Goal: Transaction & Acquisition: Purchase product/service

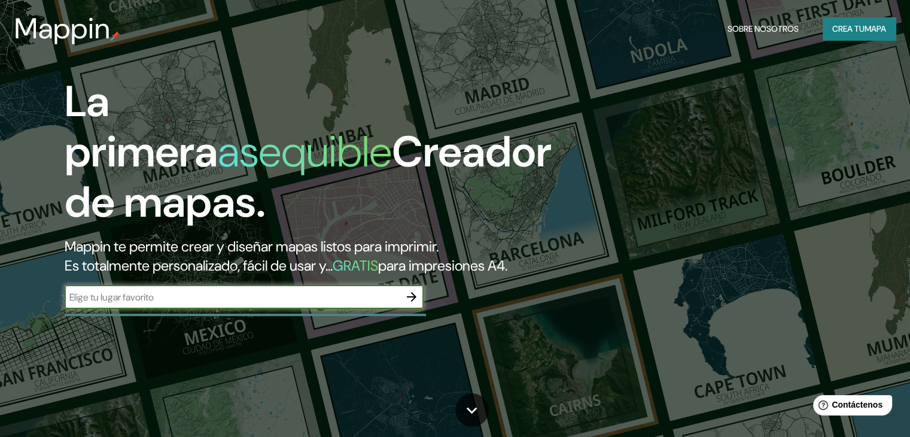
click at [340, 304] on input "text" at bounding box center [232, 297] width 335 height 14
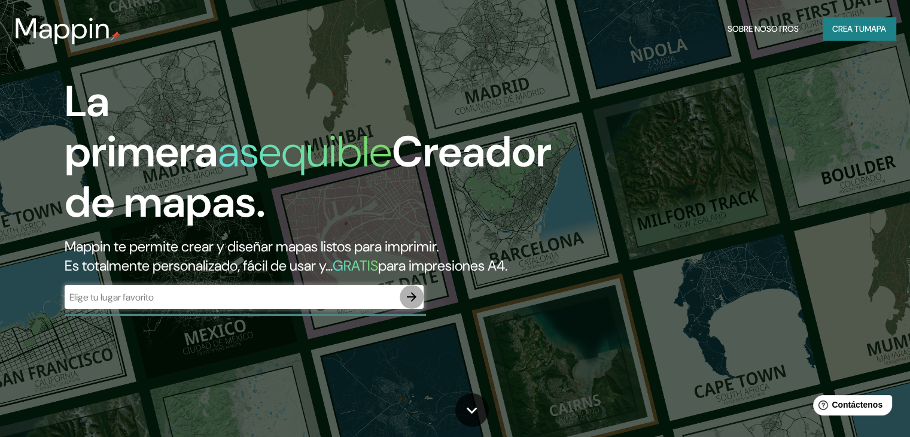
click at [413, 304] on icon "button" at bounding box center [411, 297] width 14 height 14
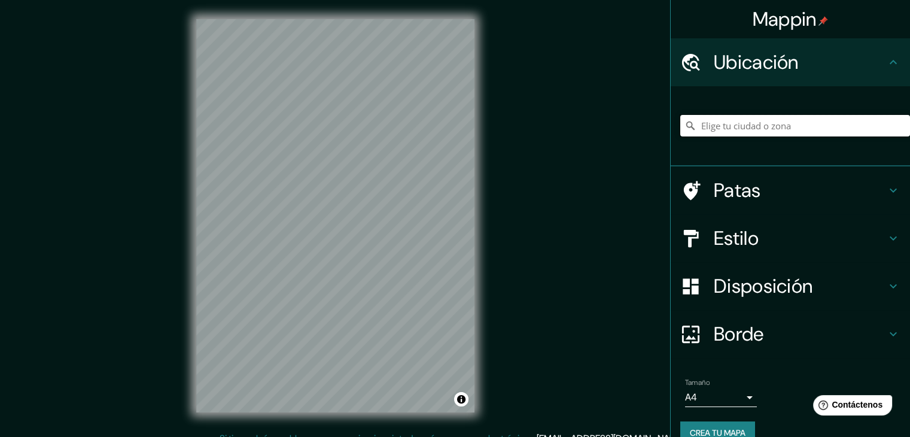
click at [705, 126] on input "Elige tu ciudad o zona" at bounding box center [795, 126] width 230 height 22
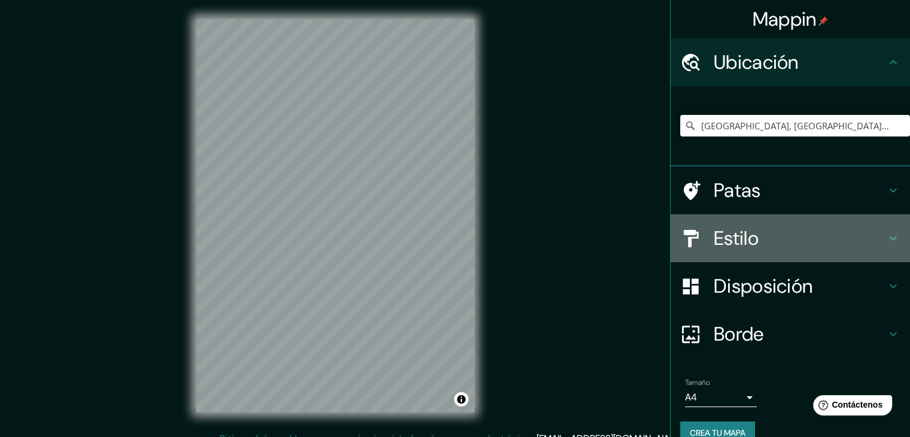
click at [887, 238] on icon at bounding box center [893, 238] width 14 height 14
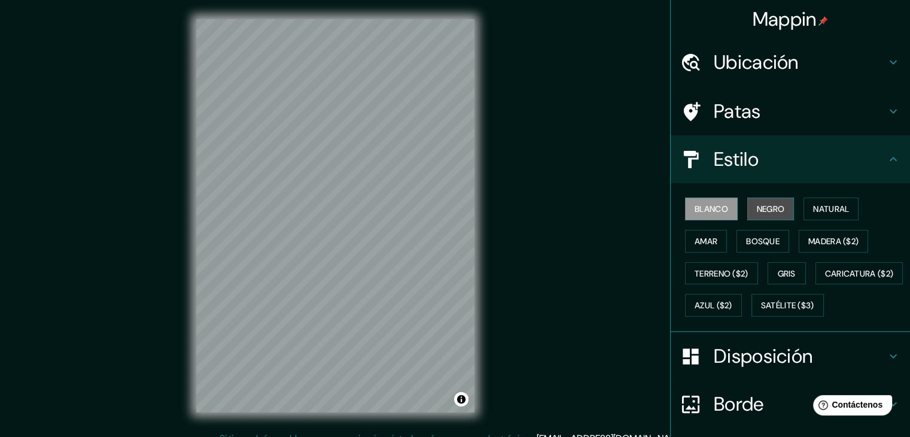
click at [774, 202] on font "Negro" at bounding box center [771, 209] width 28 height 16
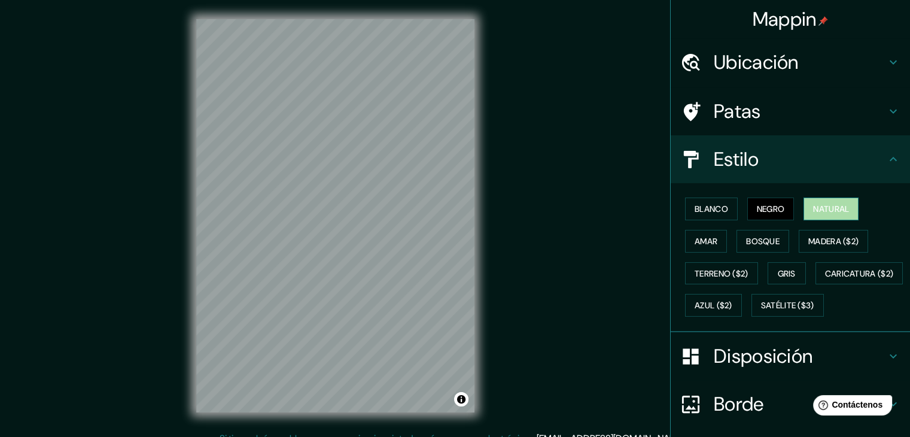
click at [829, 214] on font "Natural" at bounding box center [831, 208] width 36 height 11
click at [714, 206] on font "Blanco" at bounding box center [712, 208] width 34 height 11
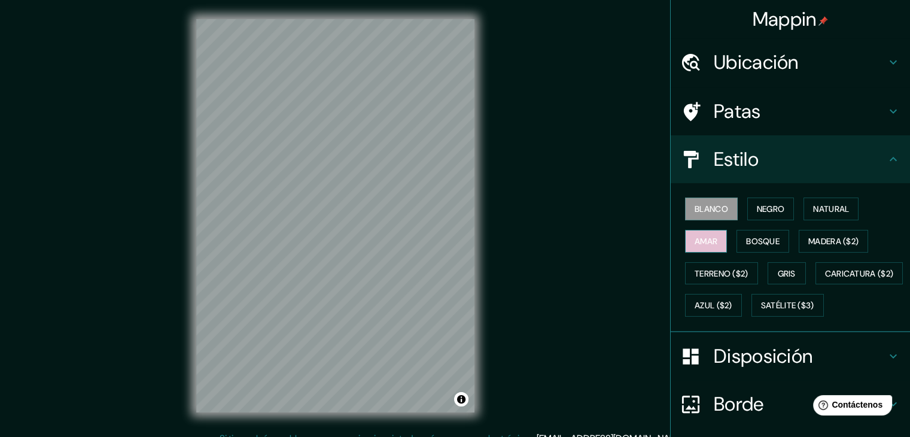
click at [695, 236] on font "Amar" at bounding box center [706, 241] width 23 height 11
click at [778, 268] on font "Gris" at bounding box center [787, 273] width 18 height 11
click at [510, 239] on div "Mappin Ubicación Tierralta, [GEOGRAPHIC_DATA], [GEOGRAPHIC_DATA] Patas Estilo B…" at bounding box center [455, 225] width 910 height 451
click at [492, 252] on div "© Mapbox © OpenStreetMap Improve this map" at bounding box center [335, 215] width 317 height 431
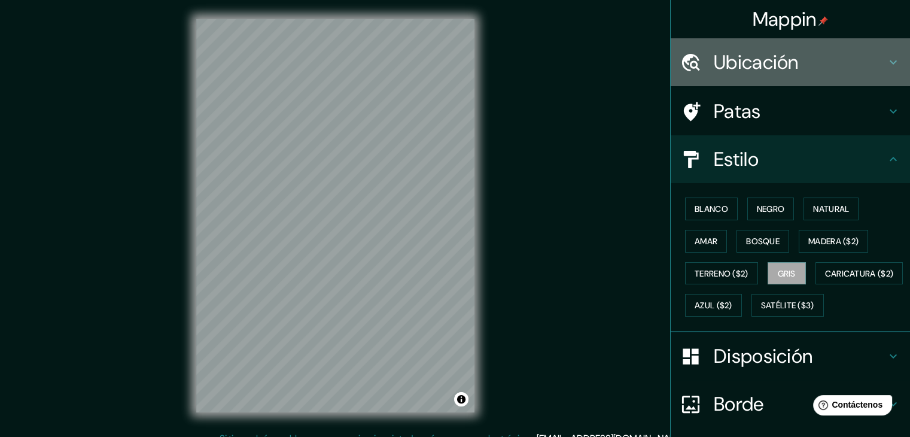
click at [756, 59] on font "Ubicación" at bounding box center [756, 62] width 85 height 25
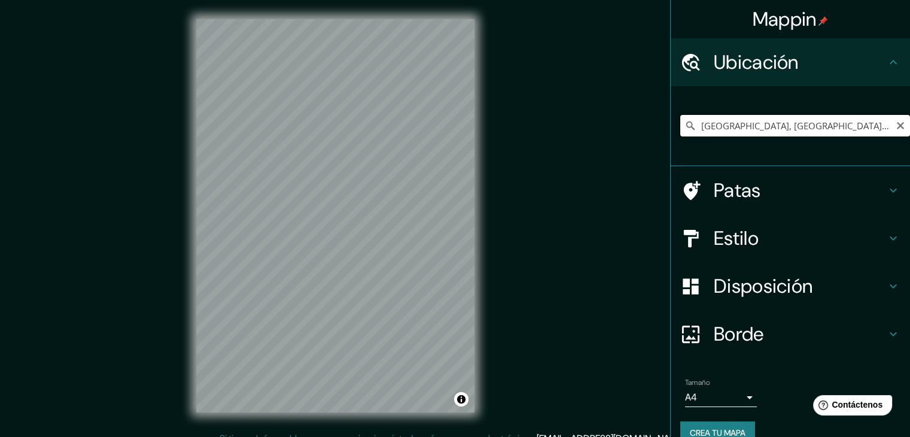
click at [823, 127] on input "[GEOGRAPHIC_DATA], [GEOGRAPHIC_DATA], [GEOGRAPHIC_DATA]" at bounding box center [795, 126] width 230 height 22
click at [539, 242] on div "Mappin Ubicación Tierralta, [GEOGRAPHIC_DATA], [GEOGRAPHIC_DATA] Patas Estilo D…" at bounding box center [455, 225] width 910 height 451
click at [821, 120] on input "[GEOGRAPHIC_DATA], [GEOGRAPHIC_DATA], [GEOGRAPHIC_DATA]" at bounding box center [795, 126] width 230 height 22
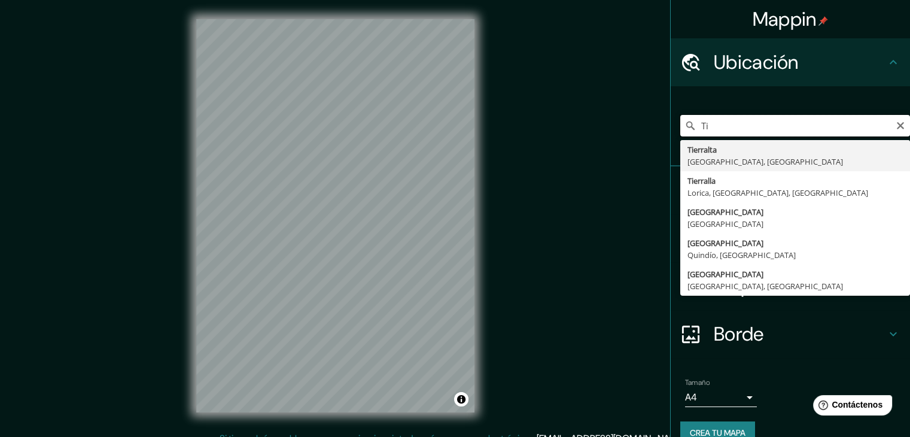
type input "T"
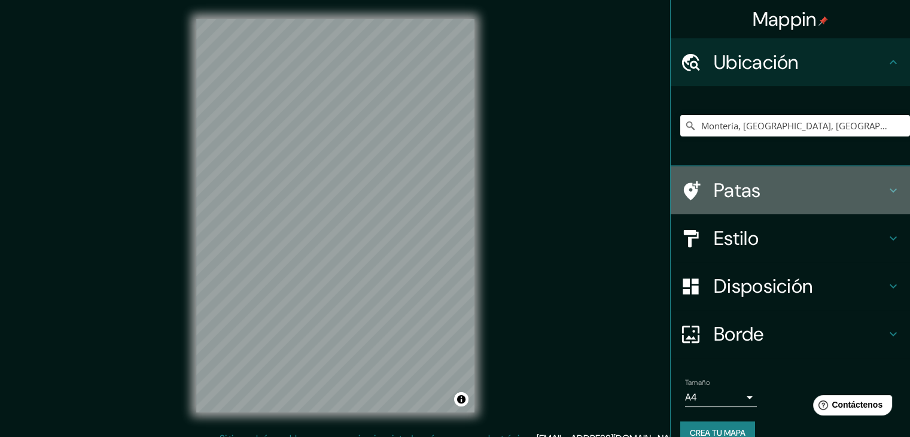
click at [728, 187] on font "Patas" at bounding box center [737, 190] width 47 height 25
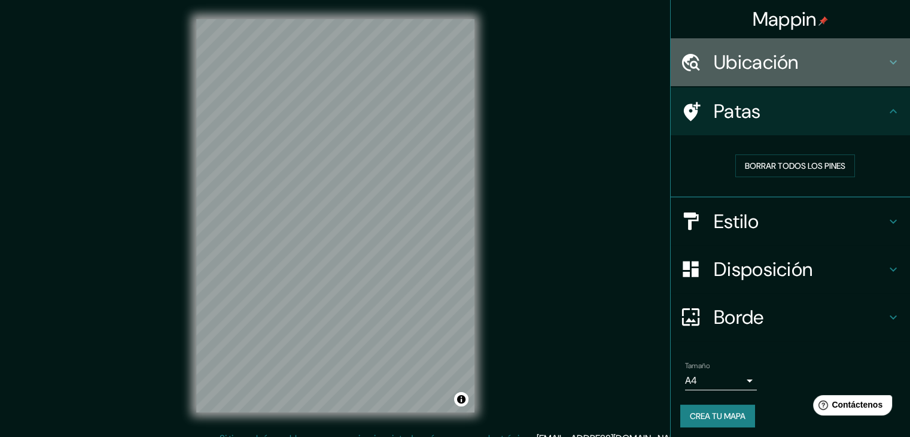
click at [745, 63] on font "Ubicación" at bounding box center [756, 62] width 85 height 25
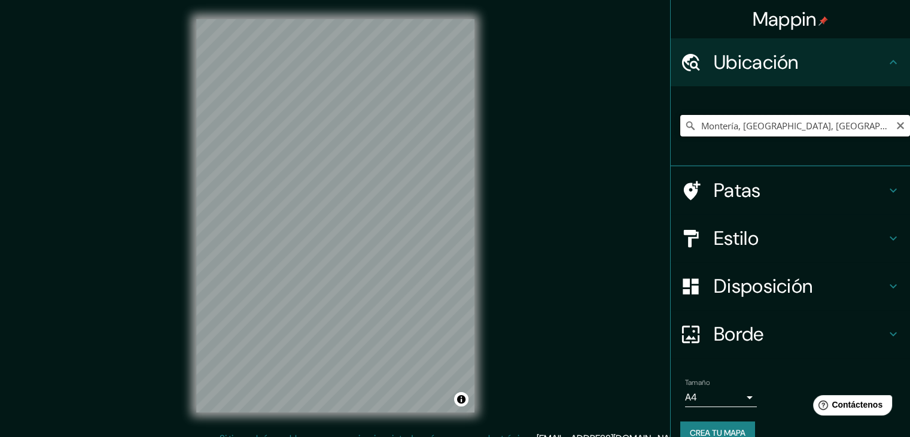
click at [833, 126] on input "Montería, [GEOGRAPHIC_DATA], [GEOGRAPHIC_DATA]" at bounding box center [795, 126] width 230 height 22
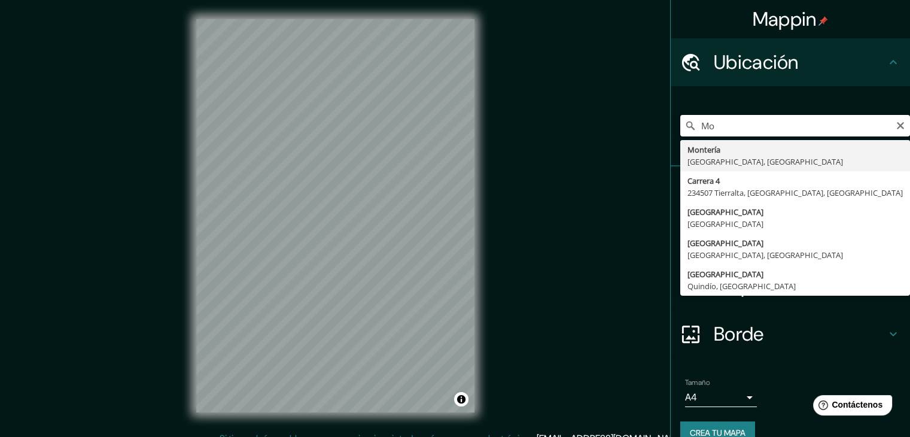
type input "M"
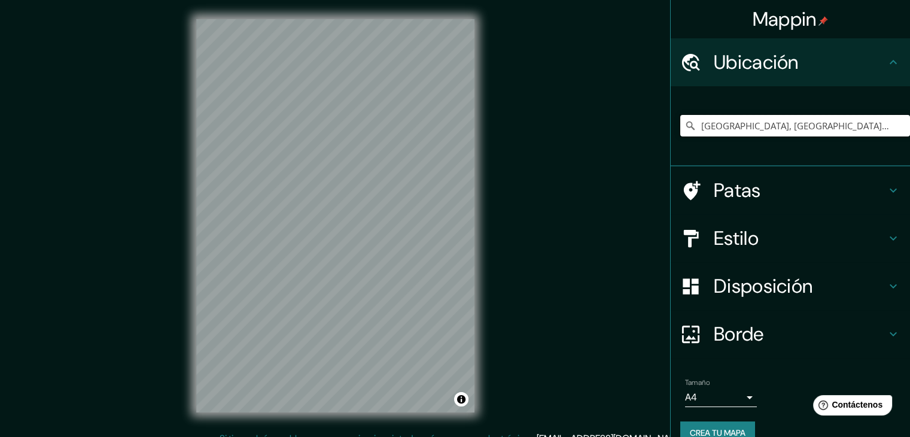
type input "[GEOGRAPHIC_DATA], [GEOGRAPHIC_DATA], [GEOGRAPHIC_DATA]"
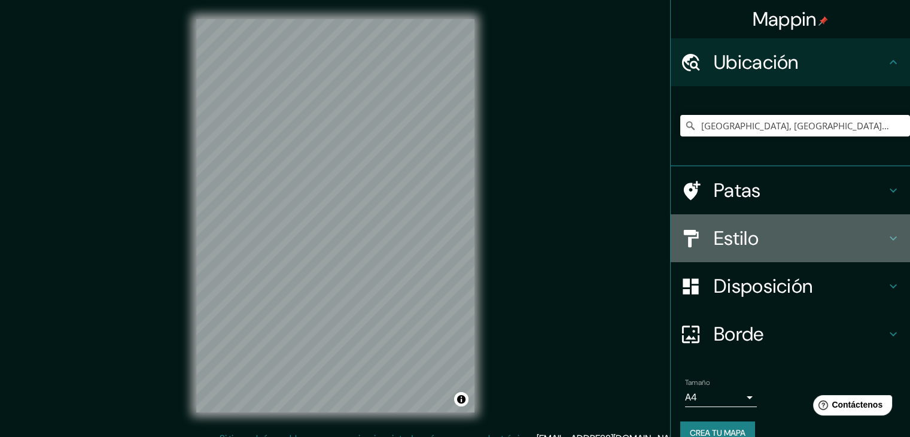
click at [742, 238] on font "Estilo" at bounding box center [736, 238] width 45 height 25
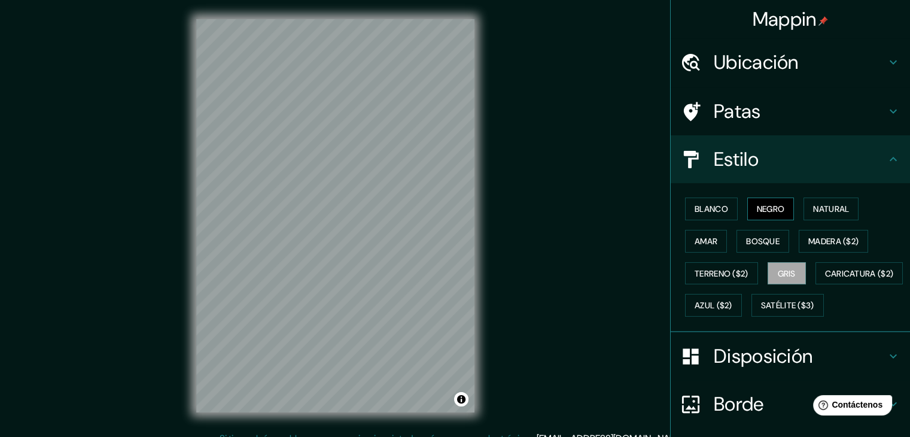
click at [765, 211] on font "Negro" at bounding box center [771, 208] width 28 height 11
click at [886, 65] on icon at bounding box center [893, 62] width 14 height 14
